Goal: Task Accomplishment & Management: Manage account settings

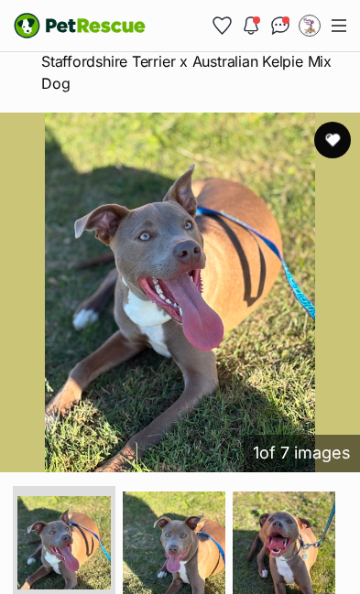
click at [334, 37] on button "Menu" at bounding box center [338, 25] width 29 height 27
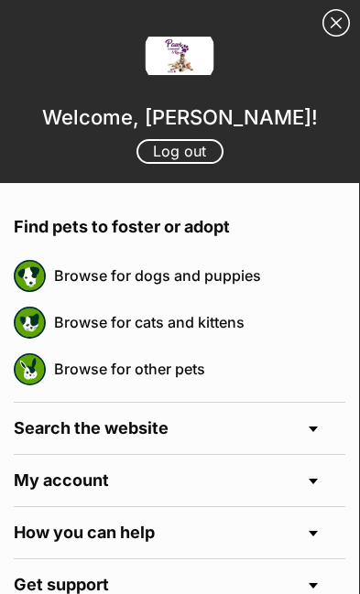
click at [329, 36] on link "Close Sidebar" at bounding box center [335, 22] width 27 height 27
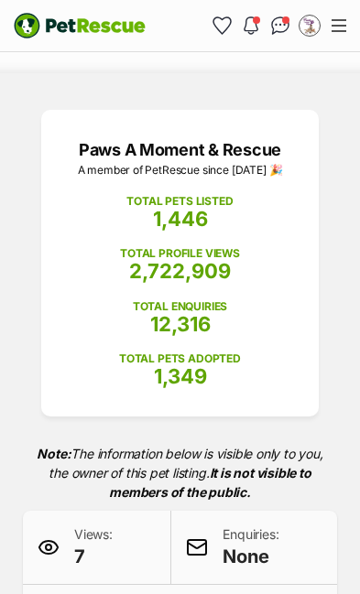
scroll to position [185, 0]
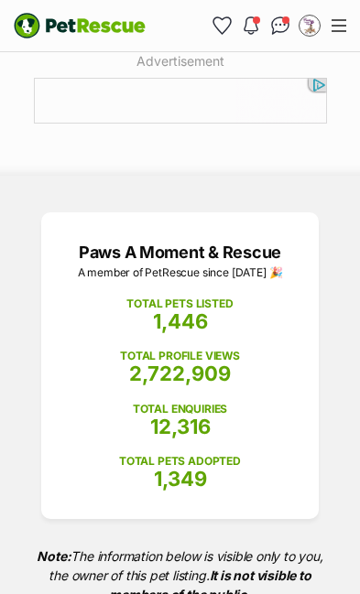
click at [333, 30] on span "Menu" at bounding box center [339, 31] width 15 height 2
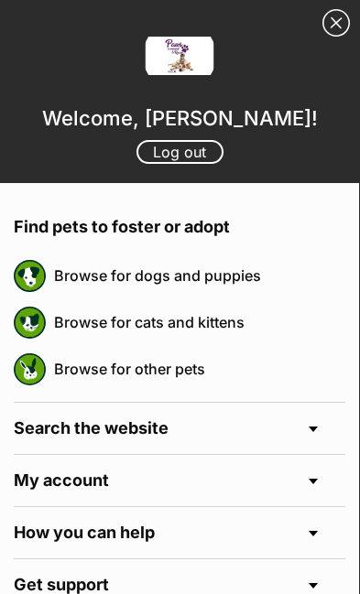
click at [198, 157] on link "Log out" at bounding box center [179, 152] width 87 height 24
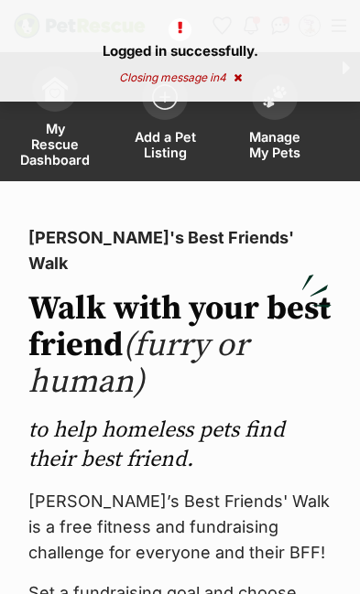
click at [273, 133] on span "Manage My Pets" at bounding box center [275, 144] width 64 height 31
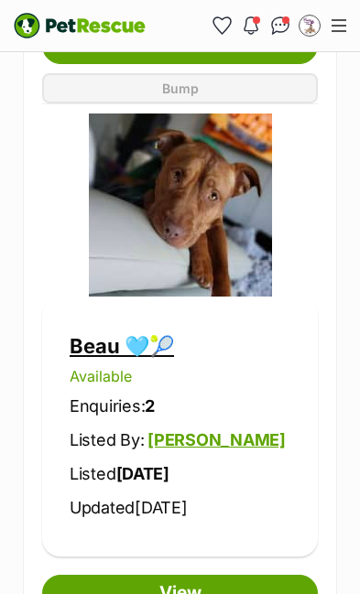
scroll to position [1995, 0]
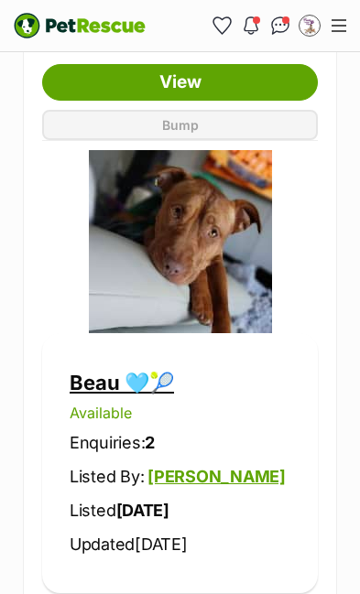
click at [249, 266] on img at bounding box center [180, 241] width 183 height 183
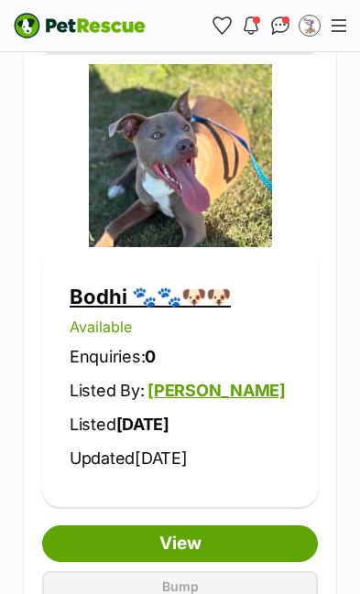
scroll to position [2649, 0]
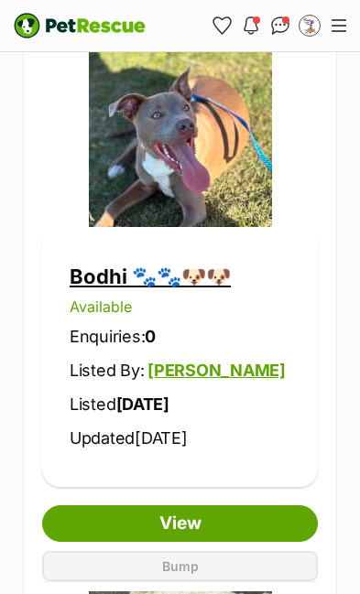
click at [221, 523] on link "View" at bounding box center [180, 524] width 276 height 37
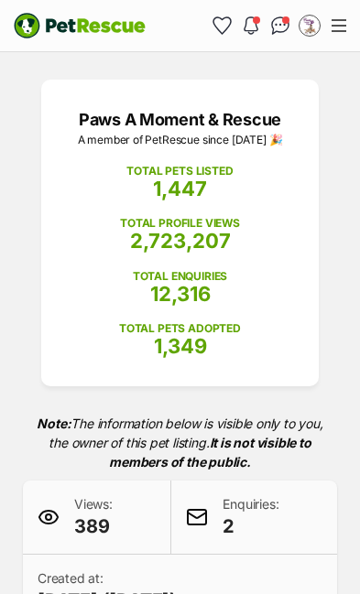
scroll to position [267, 0]
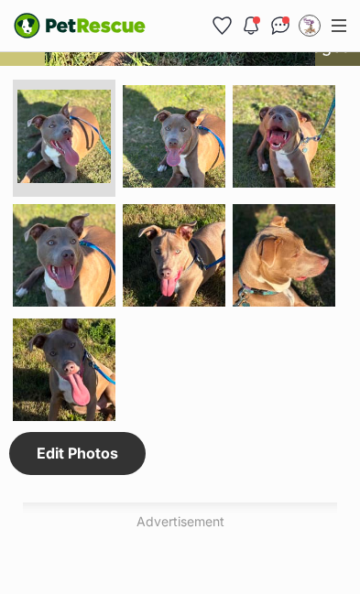
scroll to position [2065, 0]
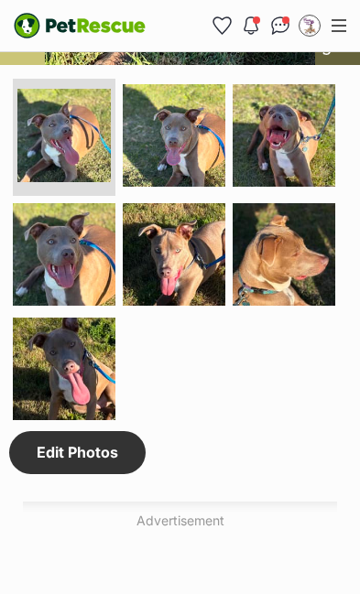
click at [88, 474] on link "Edit Photos" at bounding box center [77, 452] width 136 height 42
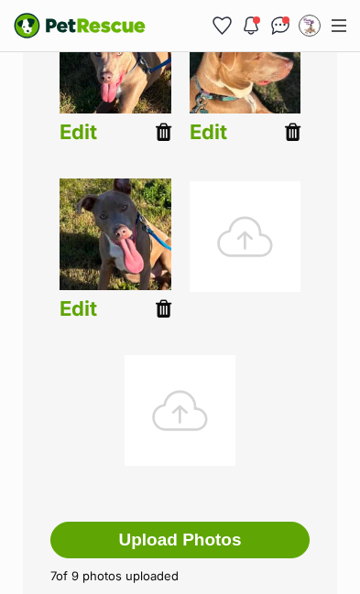
scroll to position [862, 0]
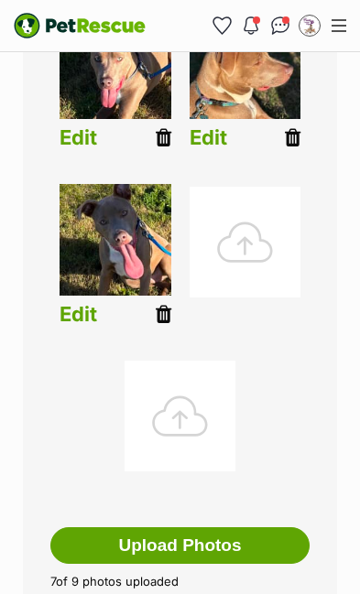
click at [223, 537] on button "Upload Photos" at bounding box center [179, 546] width 259 height 37
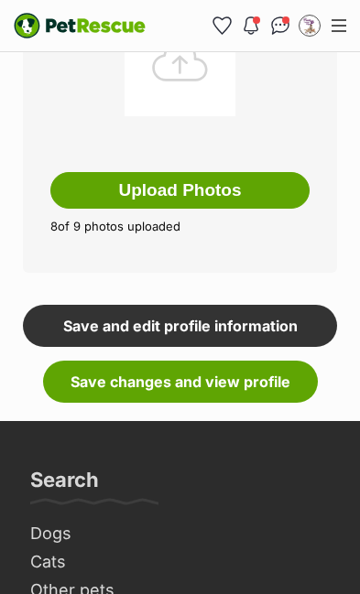
scroll to position [1215, 0]
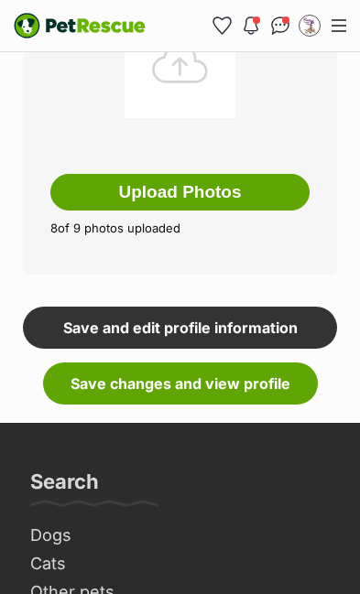
click at [241, 382] on link "Save changes and view profile" at bounding box center [180, 384] width 275 height 42
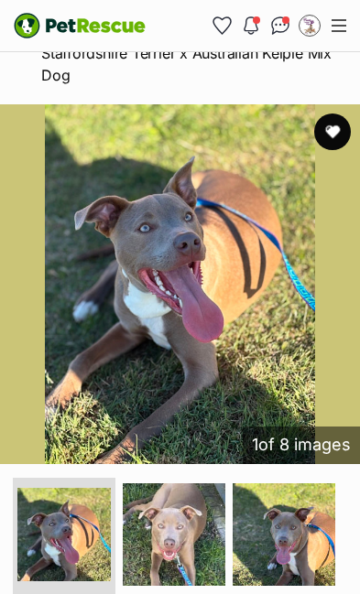
scroll to position [1679, 0]
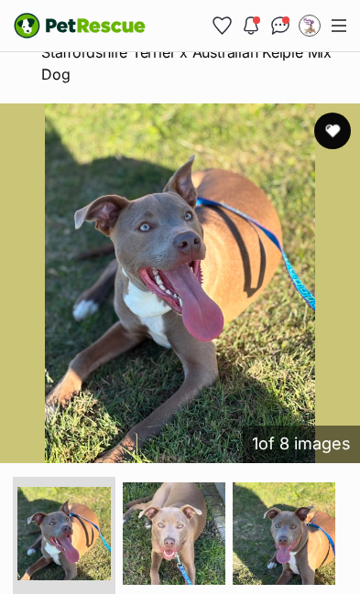
click at [192, 585] on img at bounding box center [174, 534] width 103 height 103
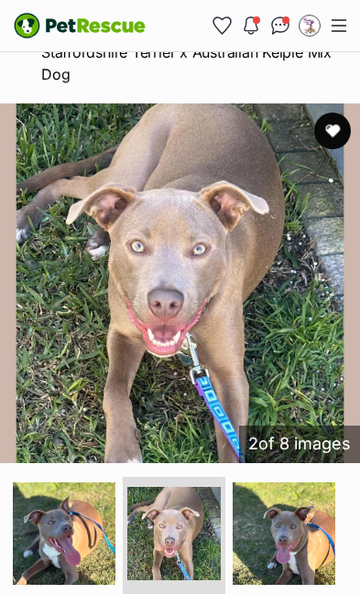
click at [95, 578] on img at bounding box center [64, 534] width 103 height 103
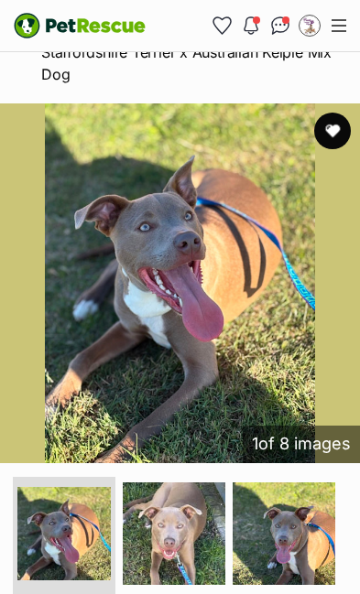
click at [226, 341] on img at bounding box center [180, 284] width 360 height 360
click at [301, 549] on img at bounding box center [284, 534] width 103 height 103
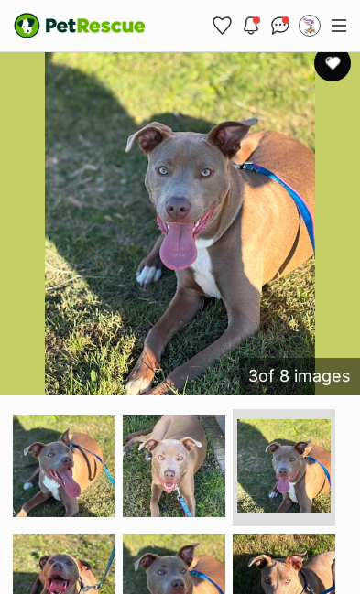
scroll to position [1685, 0]
